Goal: Information Seeking & Learning: Find contact information

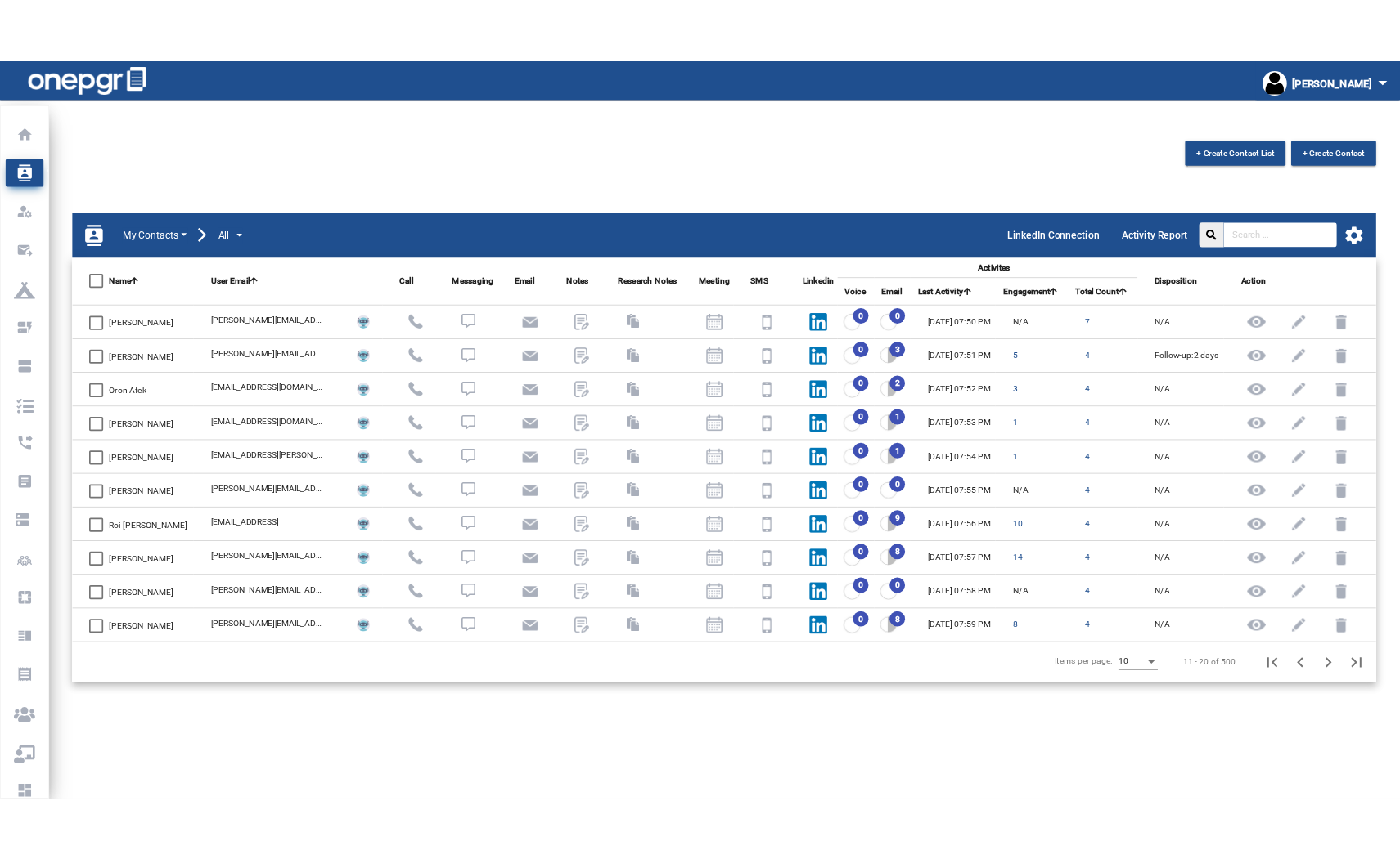
scroll to position [23, 0]
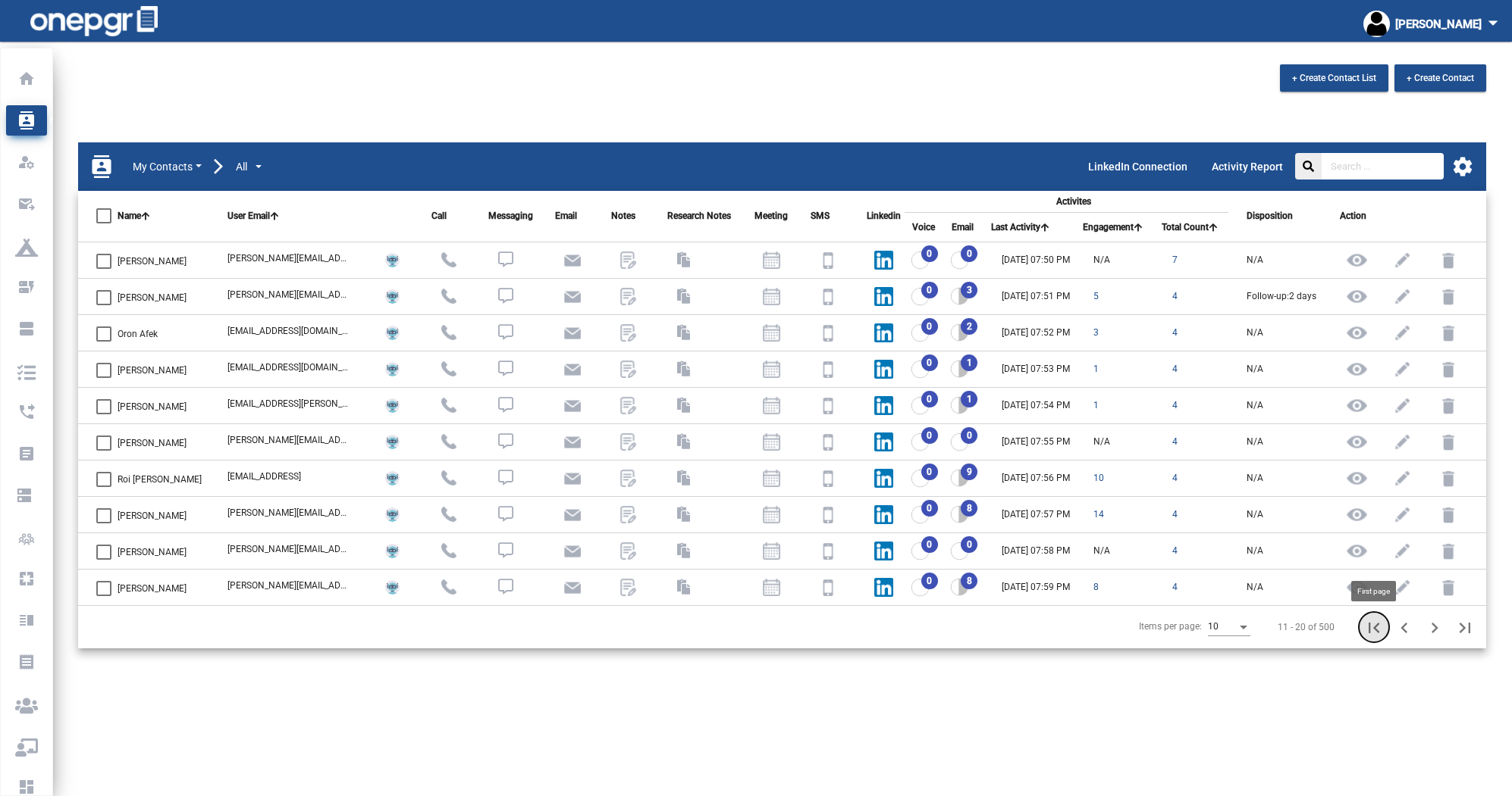
click at [1379, 625] on icon "First page" at bounding box center [1374, 628] width 21 height 21
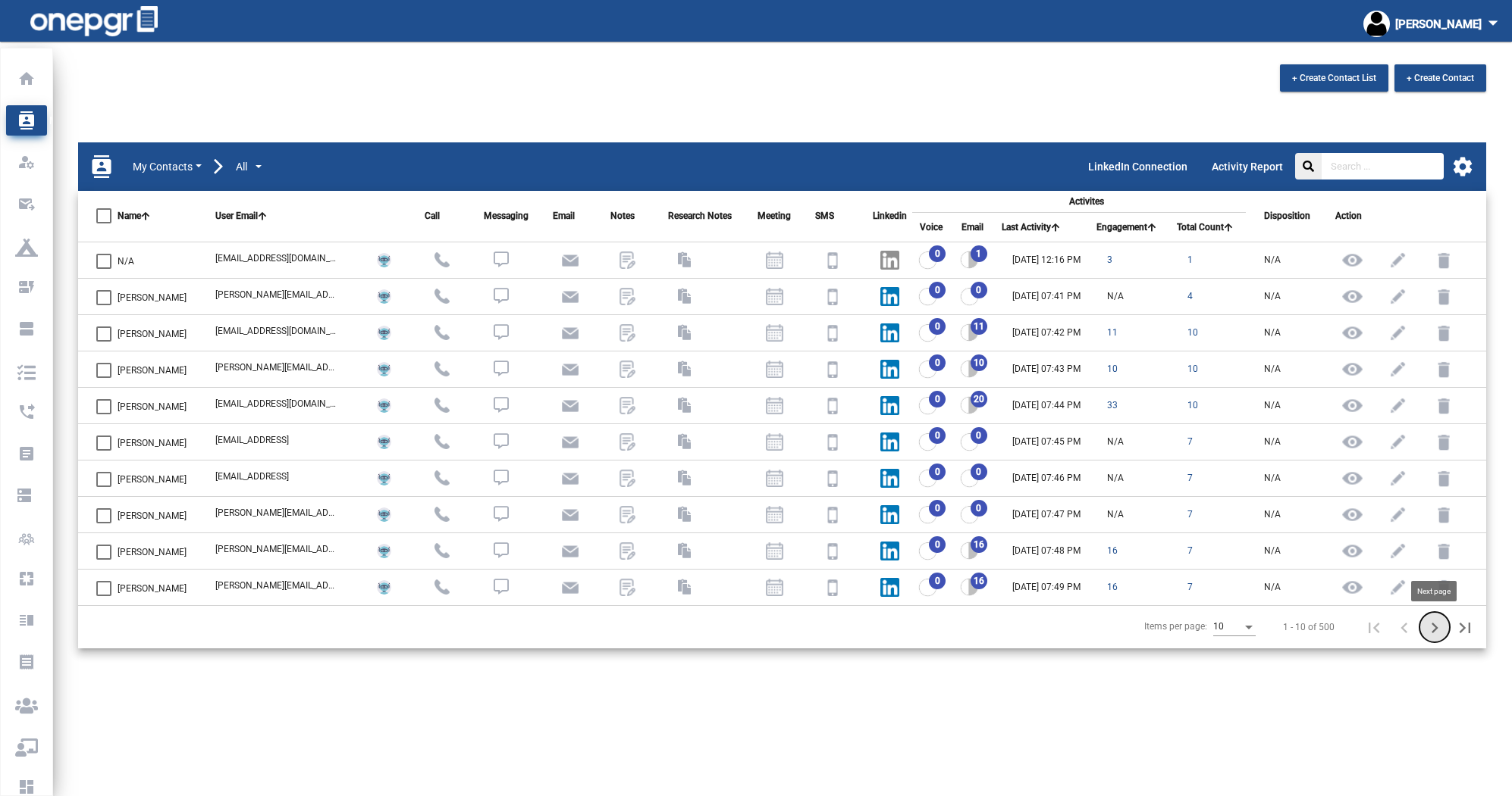
click at [1431, 629] on icon "Next page" at bounding box center [1434, 628] width 21 height 21
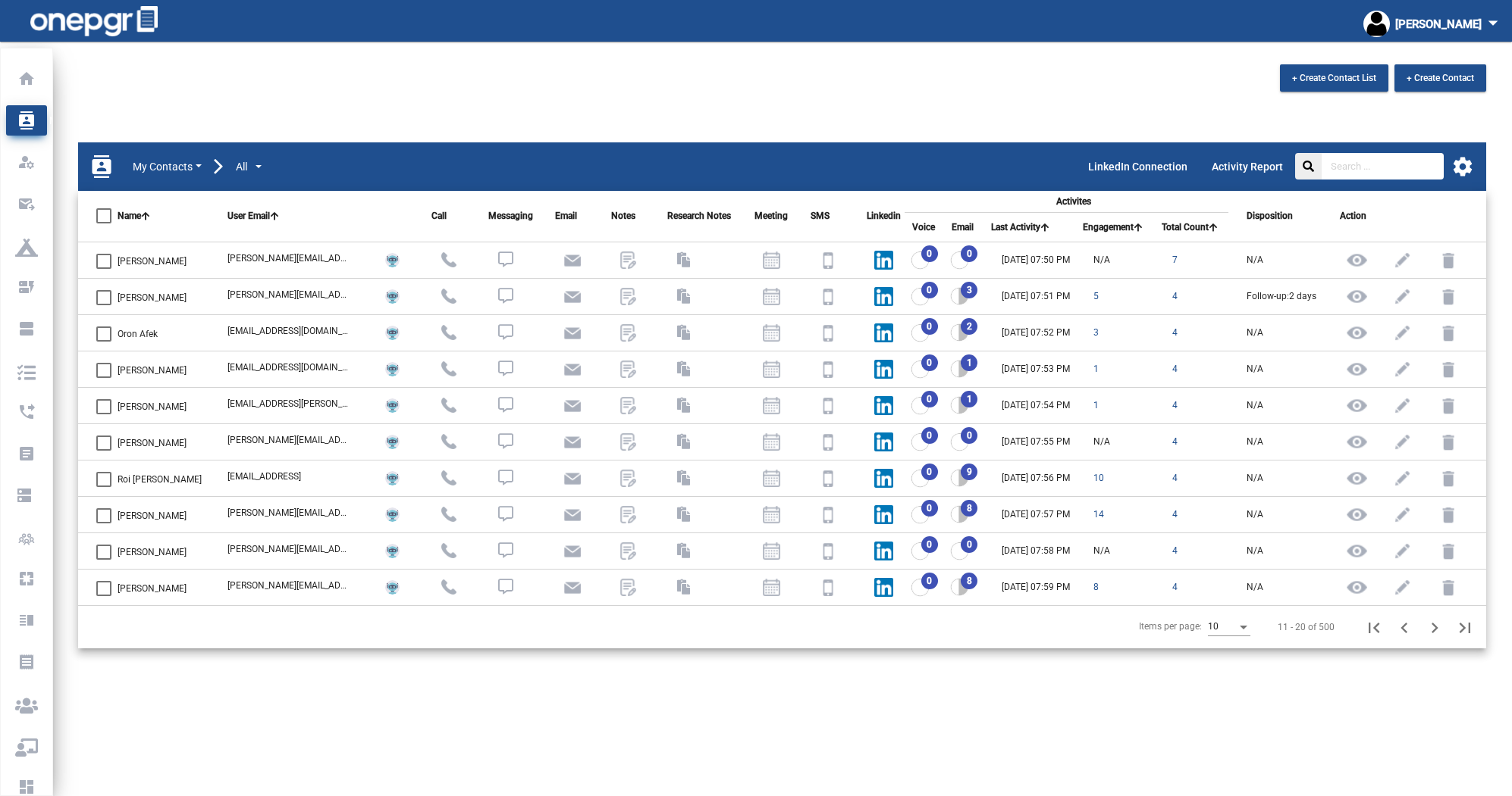
click at [958, 470] on div "9" at bounding box center [966, 478] width 33 height 18
click at [958, 472] on div "9" at bounding box center [966, 478] width 33 height 18
click at [950, 483] on img at bounding box center [959, 478] width 19 height 18
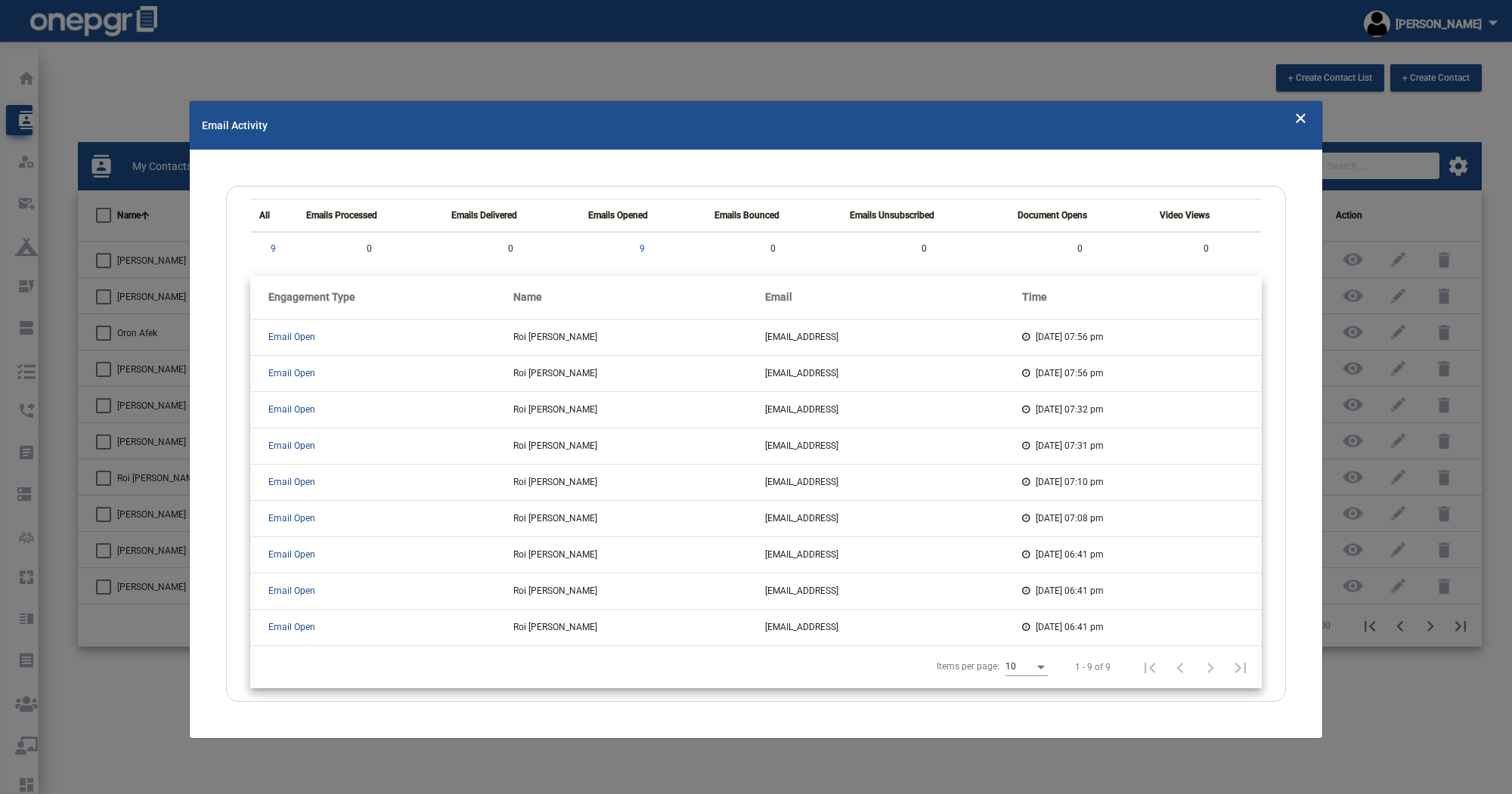
click at [1290, 124] on mat-toolbar "Email Activity" at bounding box center [756, 125] width 1132 height 48
click at [1297, 123] on icon "Close" at bounding box center [1301, 117] width 13 height 23
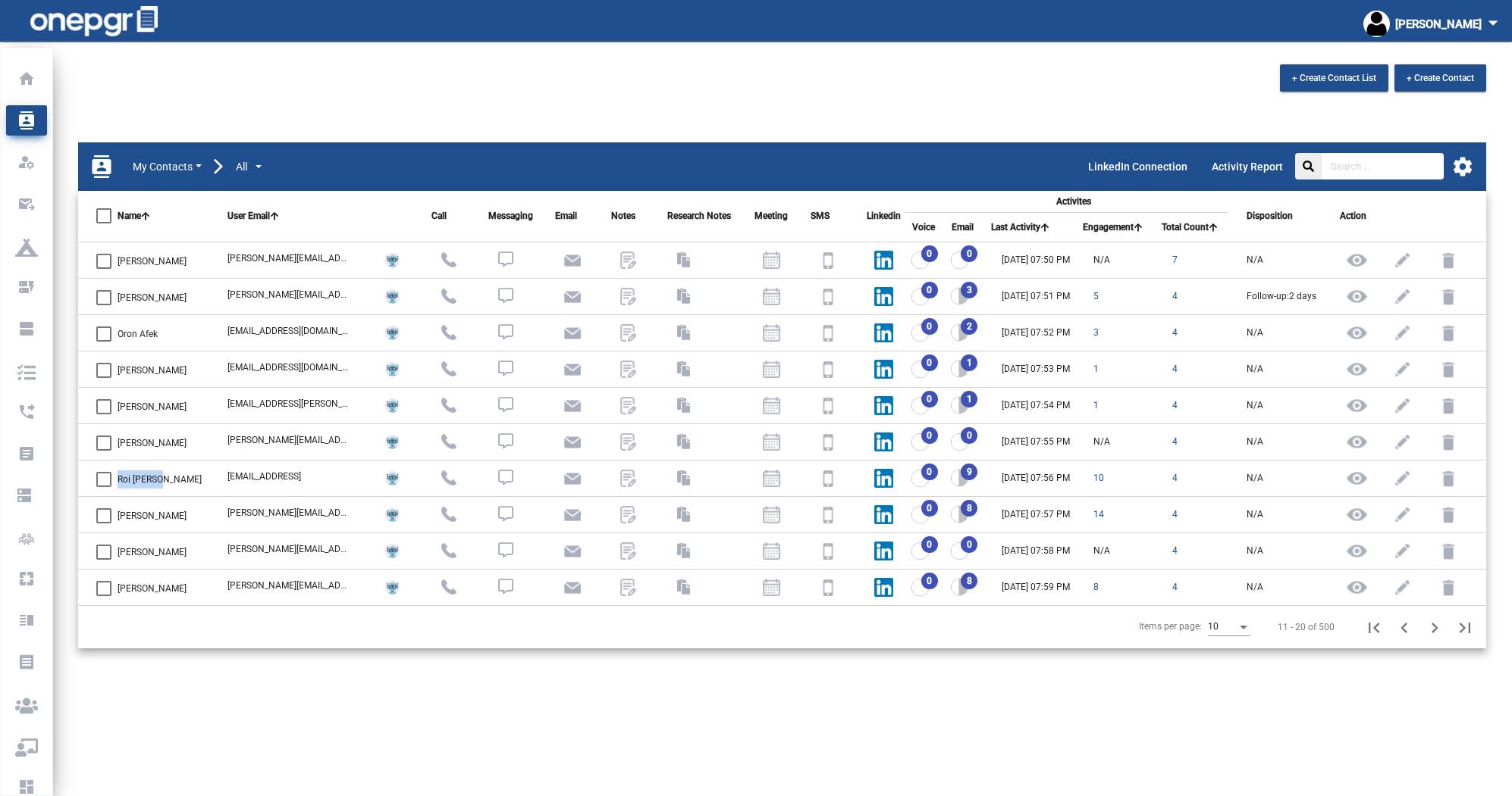
drag, startPoint x: 161, startPoint y: 483, endPoint x: 92, endPoint y: 479, distance: 69.1
click at [92, 479] on td "Roi [PERSON_NAME]" at bounding box center [143, 479] width 131 height 37
copy label "Roi [PERSON_NAME]"
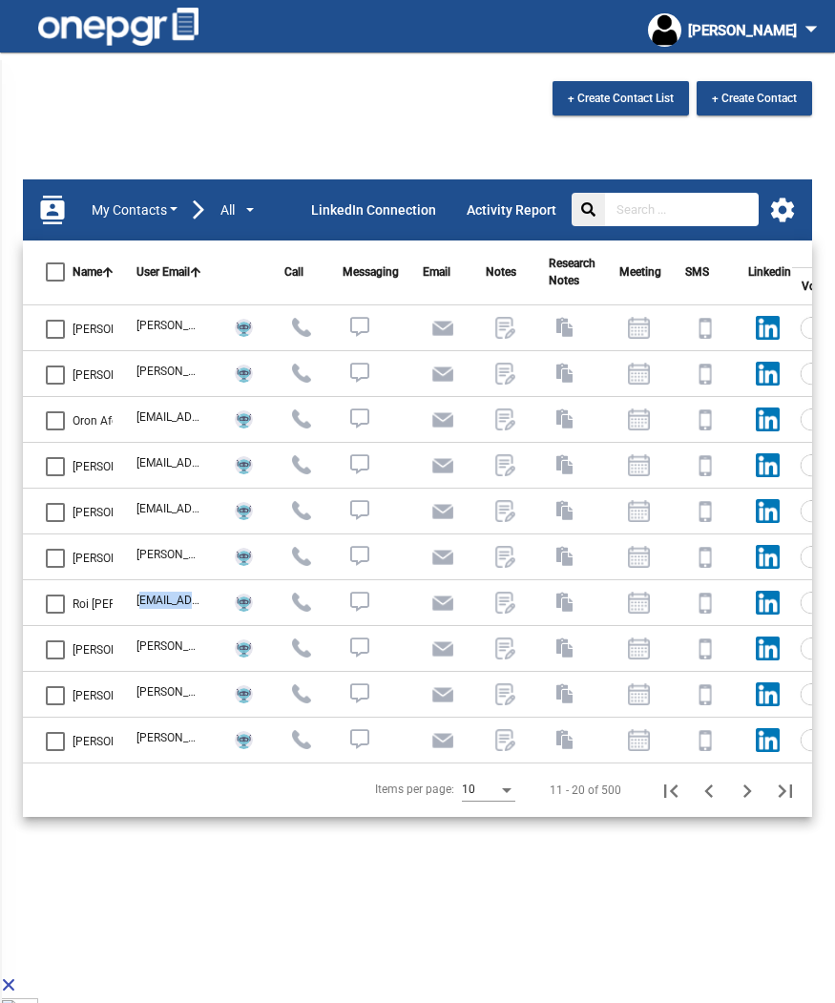
drag, startPoint x: 147, startPoint y: 602, endPoint x: 205, endPoint y: 608, distance: 58.6
click at [204, 608] on td "[EMAIL_ADDRESS]" at bounding box center [159, 603] width 91 height 46
drag, startPoint x: 136, startPoint y: 599, endPoint x: 217, endPoint y: 614, distance: 82.6
click at [217, 614] on tr "Roi [PERSON_NAME] [EMAIL_ADDRESS] 0 9 [DATE] 07:56 PM 10 4 N/A" at bounding box center [716, 603] width 1387 height 46
copy div "[EMAIL_ADDRESS]"
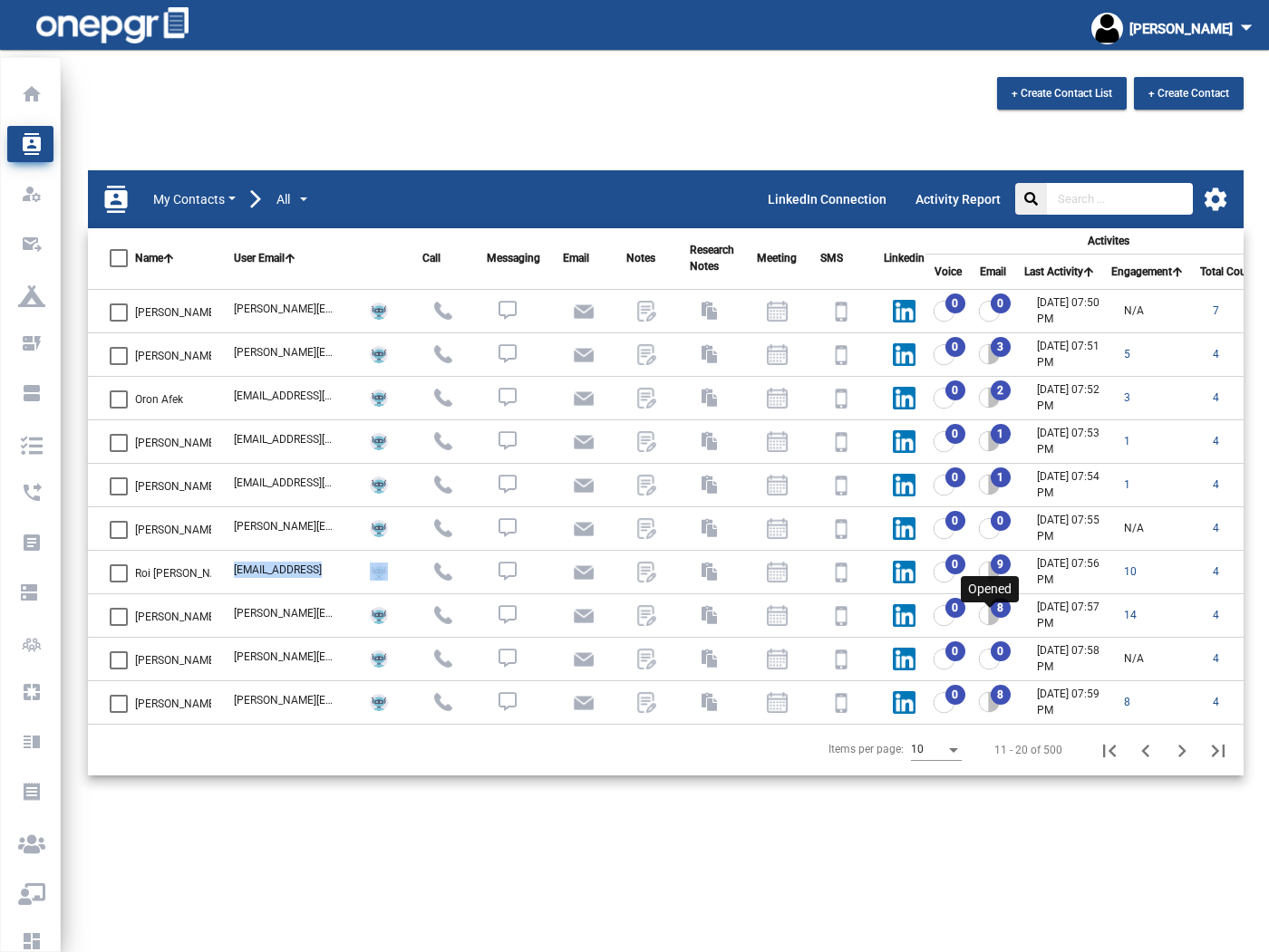
click at [988, 618] on img at bounding box center [989, 615] width 23 height 22
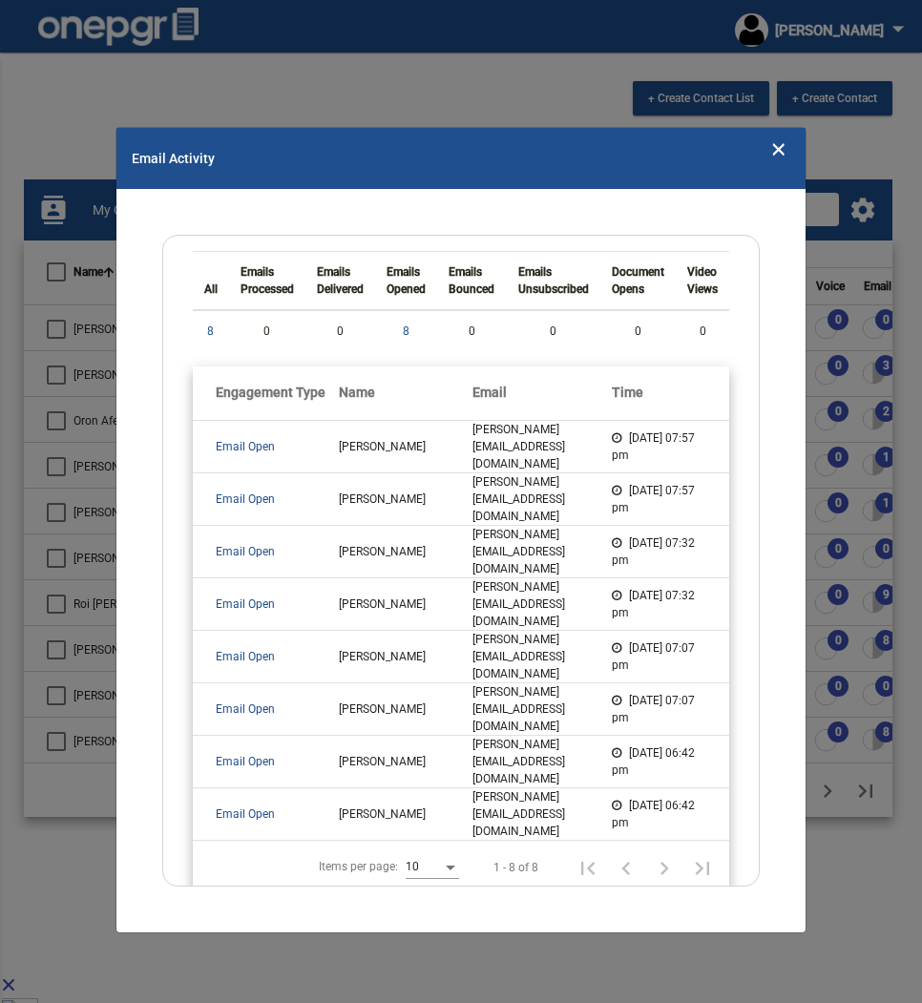
click at [542, 535] on td "[PERSON_NAME][EMAIL_ADDRESS][DOMAIN_NAME]" at bounding box center [542, 551] width 139 height 53
drag, startPoint x: 570, startPoint y: 535, endPoint x: 421, endPoint y: 535, distance: 148.9
click at [473, 537] on td "[PERSON_NAME][EMAIL_ADDRESS][DOMAIN_NAME]" at bounding box center [542, 551] width 139 height 53
copy td "[PERSON_NAME][EMAIL_ADDRESS][DOMAIN_NAME]"
click at [776, 153] on icon "Close" at bounding box center [779, 148] width 16 height 29
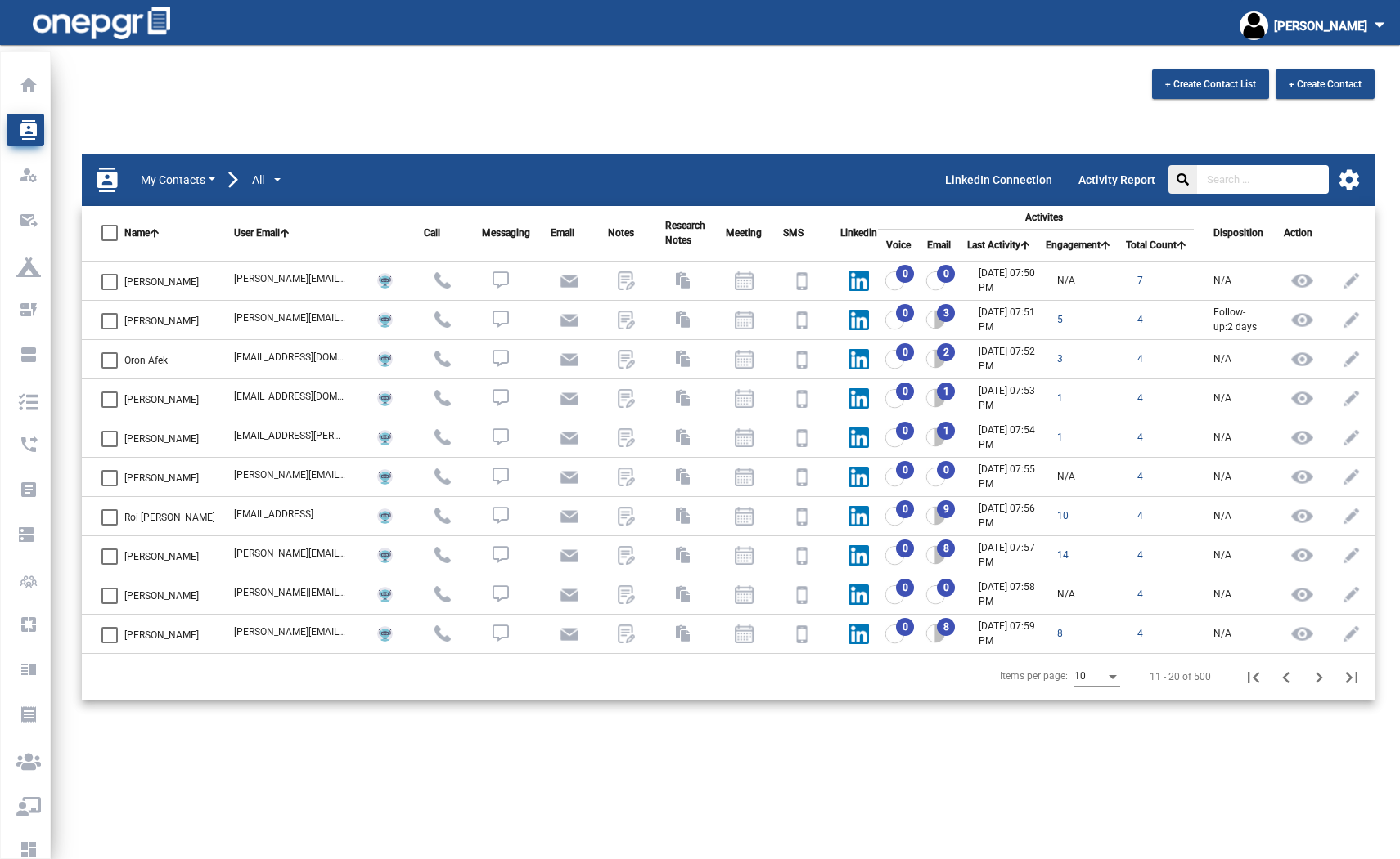
click at [129, 629] on span "[PERSON_NAME]" at bounding box center [161, 635] width 75 height 20
click at [110, 643] on input "[PERSON_NAME]" at bounding box center [109, 643] width 1 height 1
click at [107, 636] on div at bounding box center [109, 635] width 16 height 16
click at [109, 643] on input "[PERSON_NAME]" at bounding box center [109, 643] width 1 height 1
checkbox input "false"
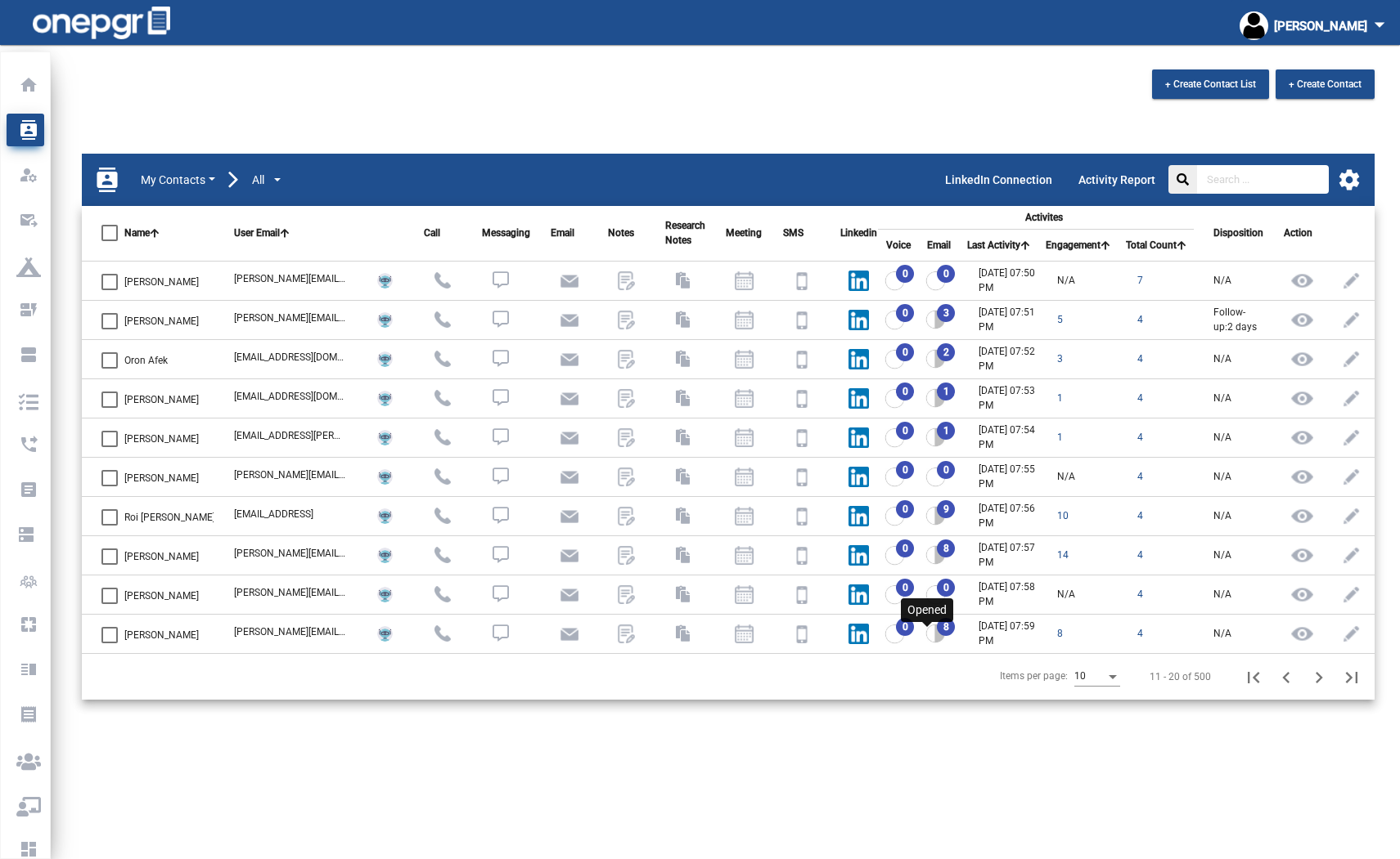
click at [928, 635] on img at bounding box center [936, 633] width 21 height 20
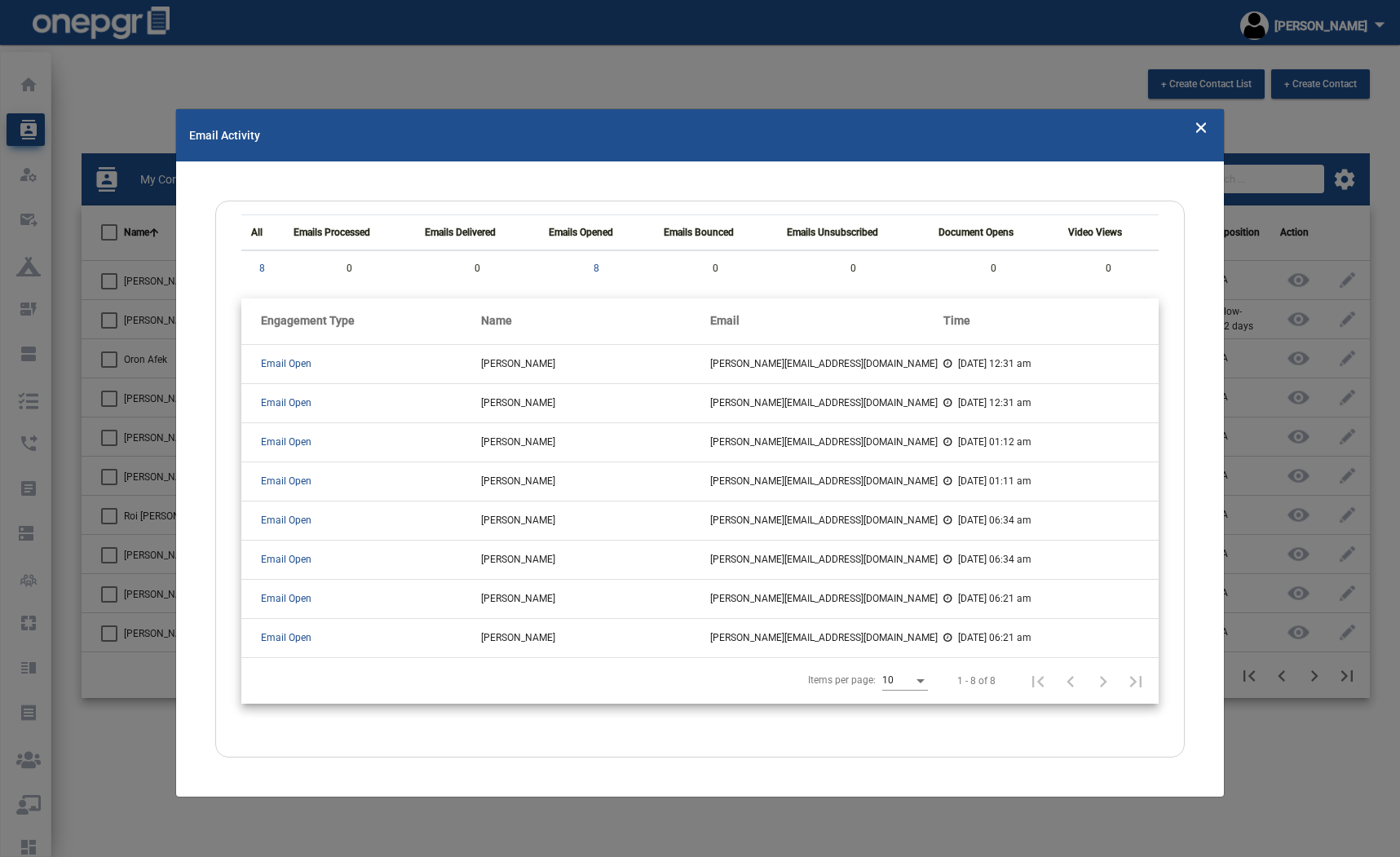
click at [158, 591] on modal-container "Email Activity All Emails Processed Emails Delivered Emails Opened Emails Bounc…" at bounding box center [700, 428] width 1400 height 857
drag, startPoint x: 120, startPoint y: 759, endPoint x: 131, endPoint y: 756, distance: 11.4
click at [120, 759] on modal-container "Email Activity All Emails Processed Emails Delivered Emails Opened Emails Bounc…" at bounding box center [700, 428] width 1400 height 857
click at [1200, 121] on icon "Close" at bounding box center [1201, 126] width 14 height 25
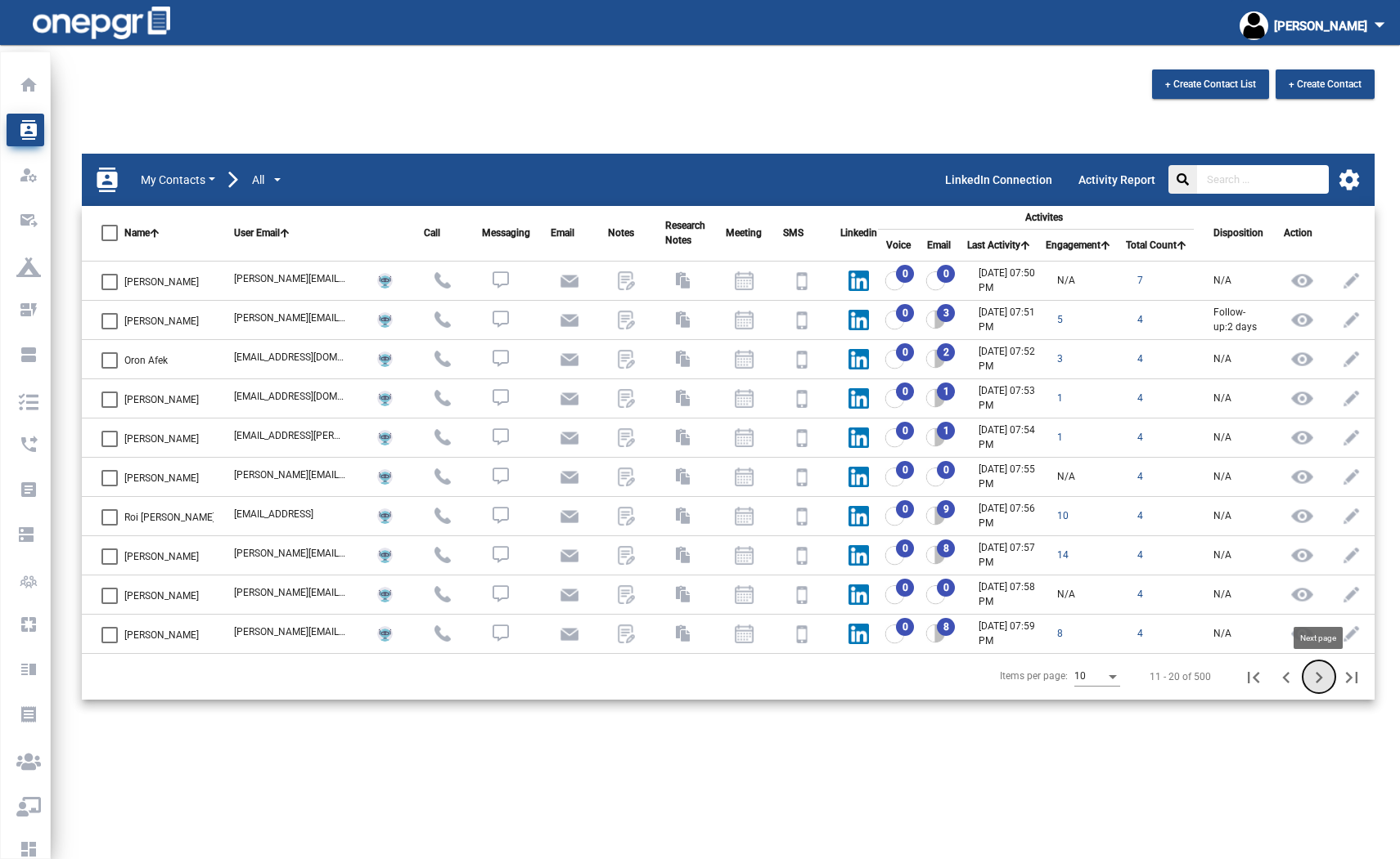
click at [1313, 677] on icon "Next page" at bounding box center [1319, 677] width 23 height 23
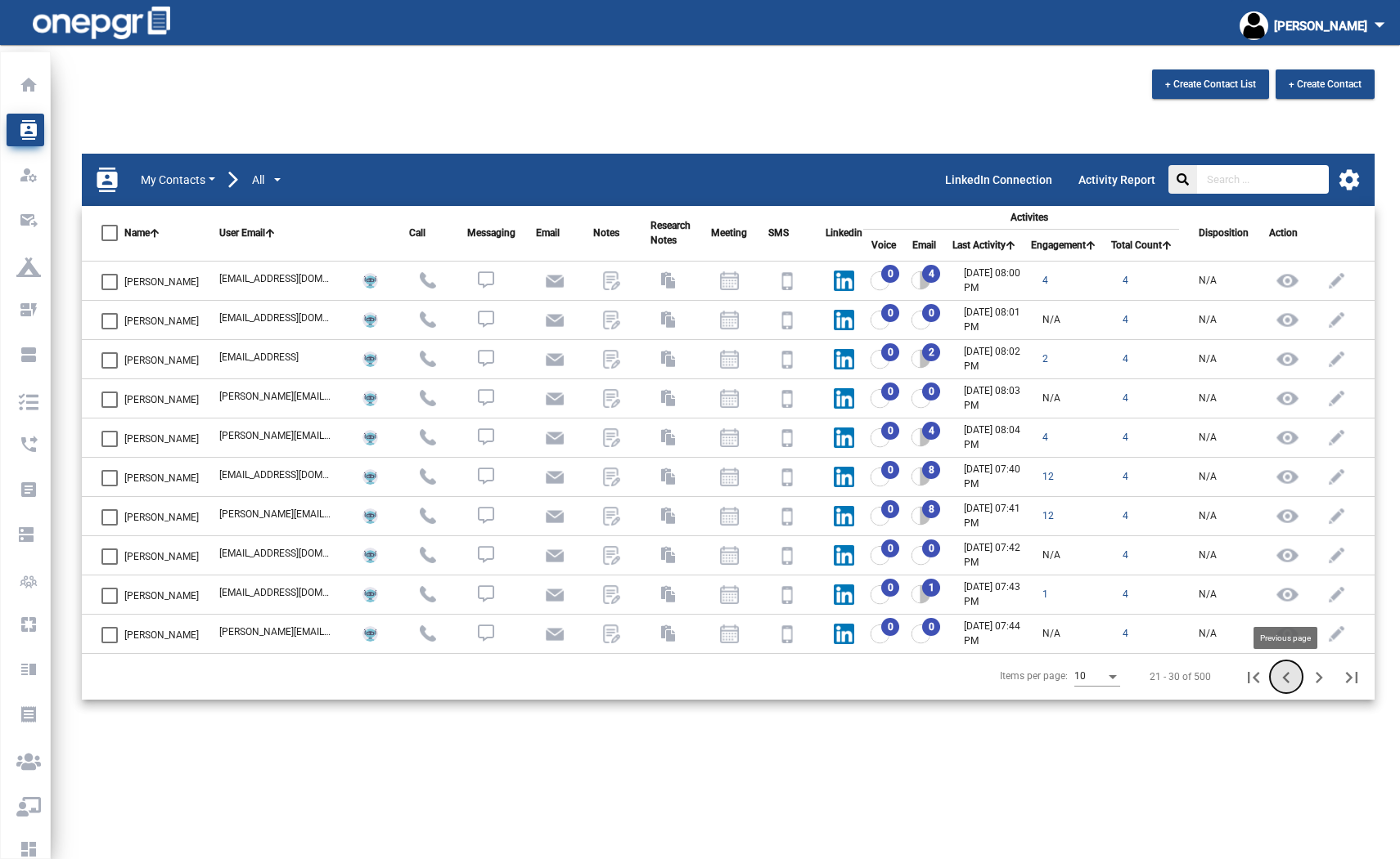
click at [1294, 677] on icon "Previous page" at bounding box center [1286, 677] width 23 height 23
